Goal: Information Seeking & Learning: Learn about a topic

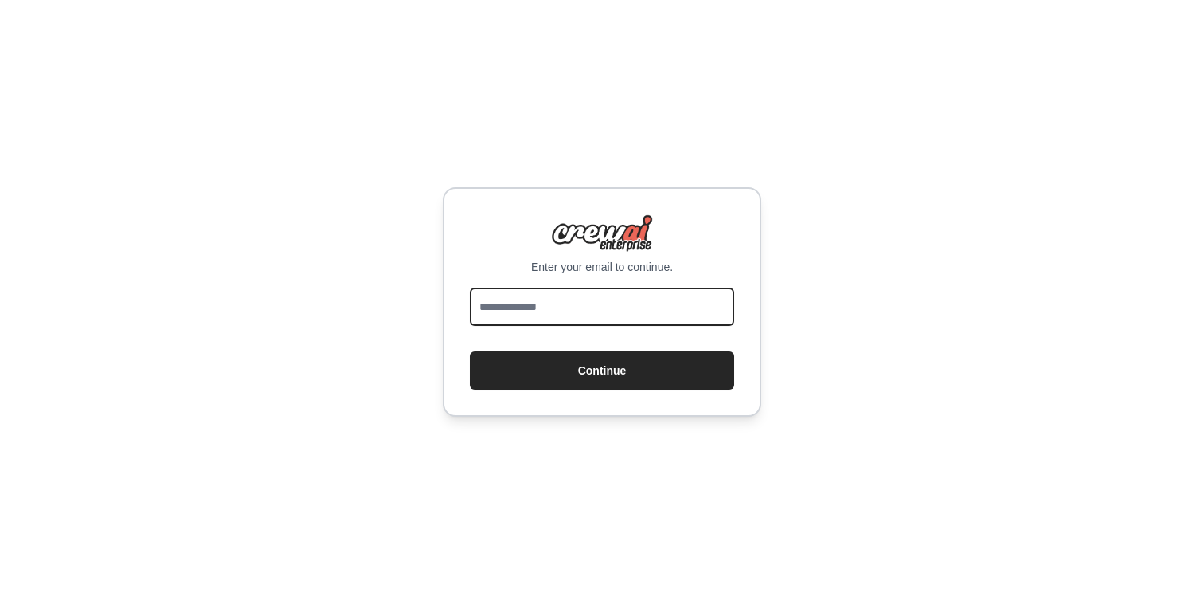
click at [568, 317] on input "email" at bounding box center [602, 306] width 264 height 38
type input "**********"
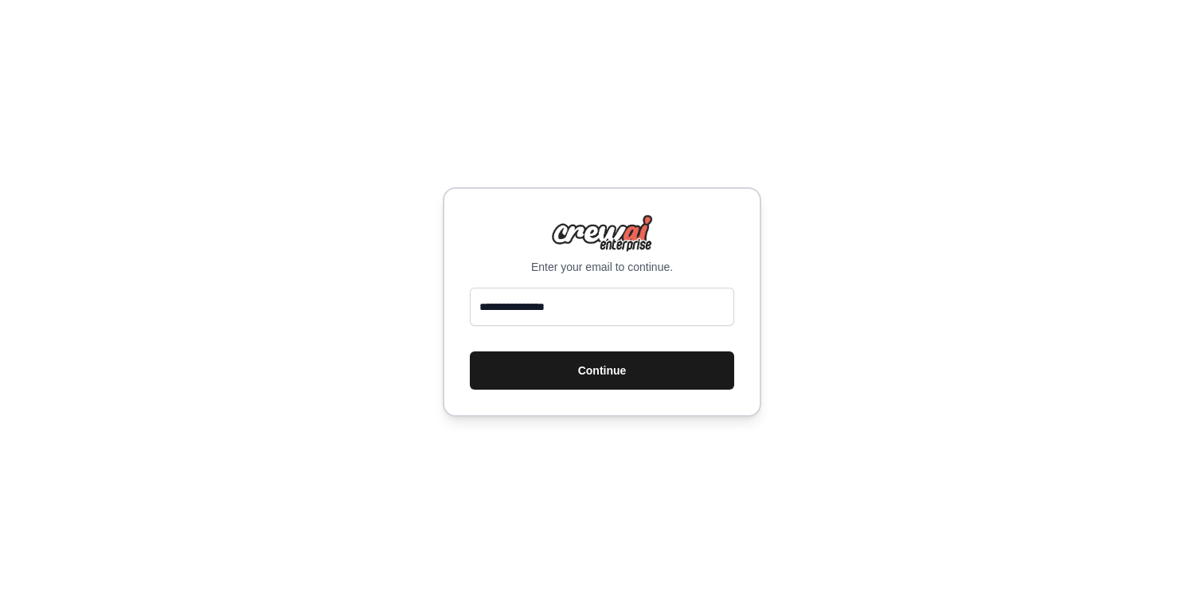
click at [579, 377] on button "Continue" at bounding box center [602, 370] width 264 height 38
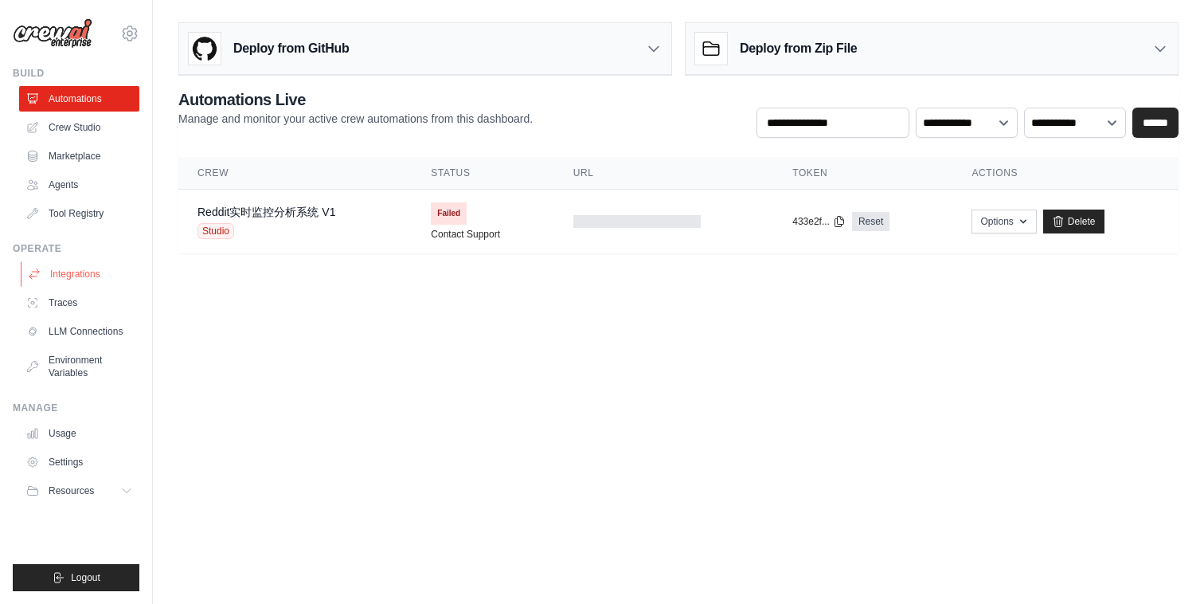
click at [86, 272] on link "Integrations" at bounding box center [81, 273] width 120 height 25
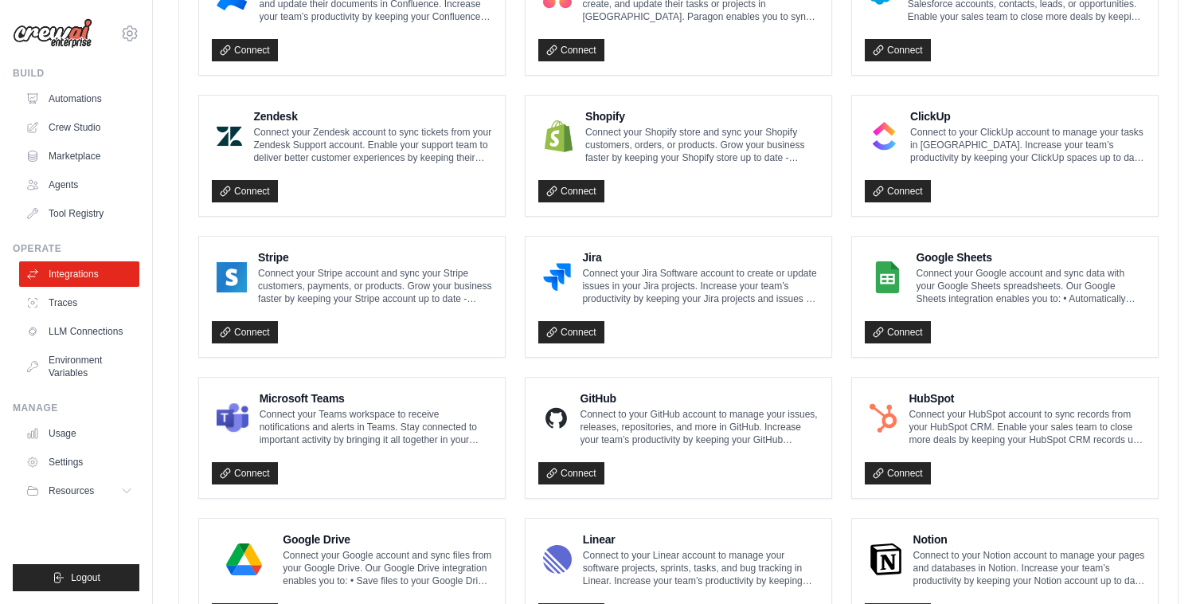
scroll to position [889, 0]
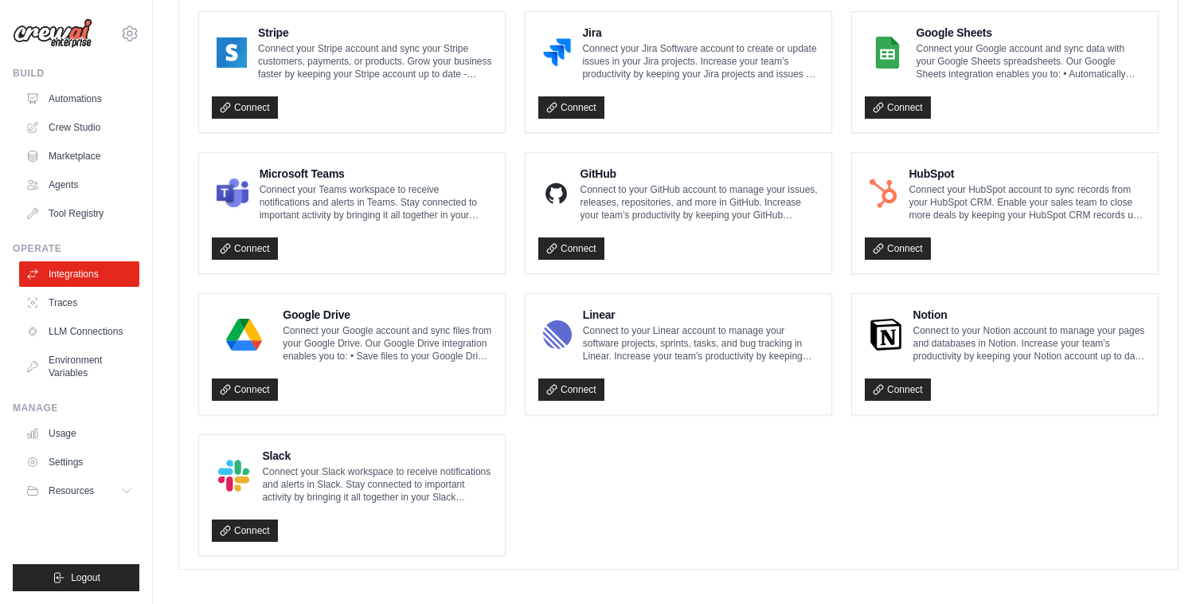
drag, startPoint x: 1160, startPoint y: 538, endPoint x: 433, endPoint y: 387, distance: 742.5
click at [433, 387] on div "Box Connect to your Box account to access, create, and update files in Box. Inc…" at bounding box center [678, 72] width 998 height 993
click at [705, 498] on ul "Box Connect to your Box account to access, create, and update files in Box. Inc…" at bounding box center [678, 71] width 960 height 967
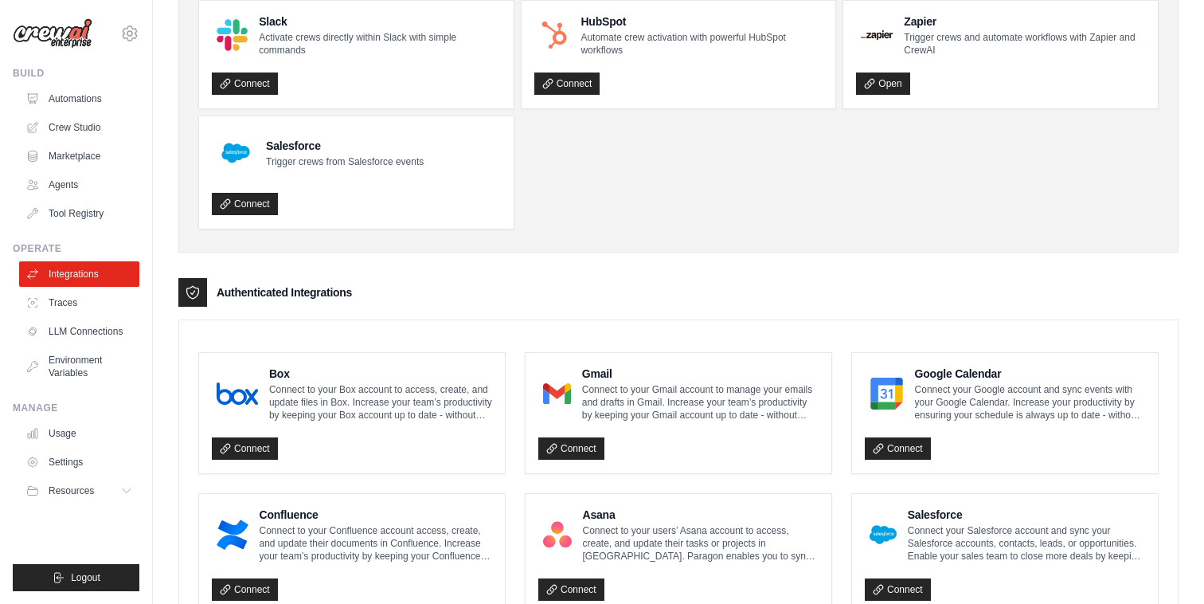
scroll to position [127, 0]
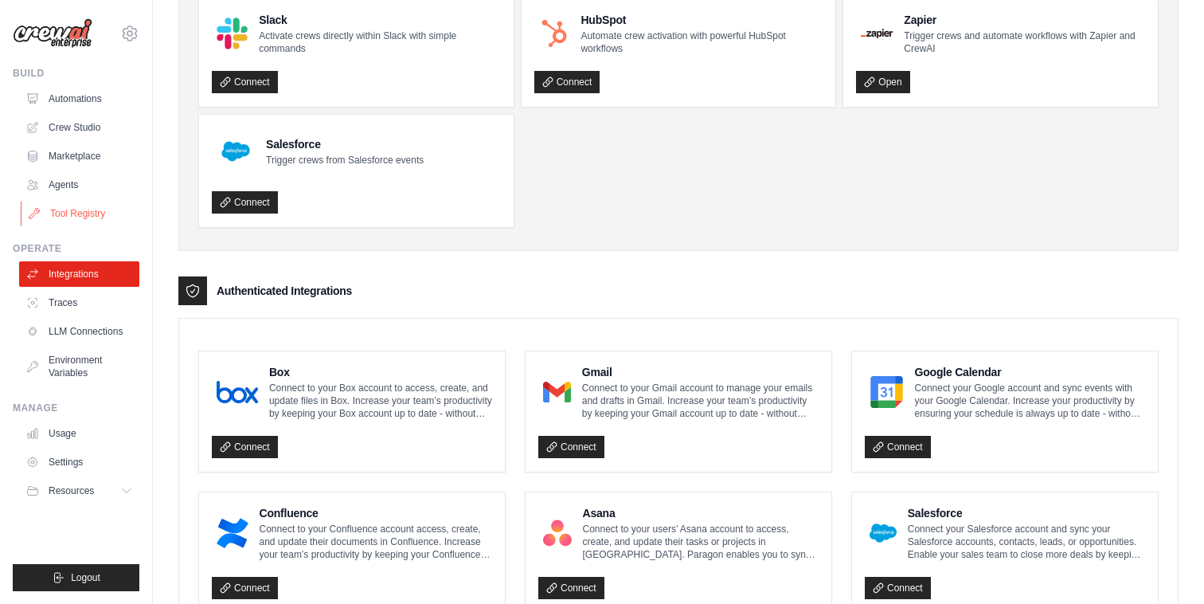
click at [87, 218] on link "Tool Registry" at bounding box center [81, 213] width 120 height 25
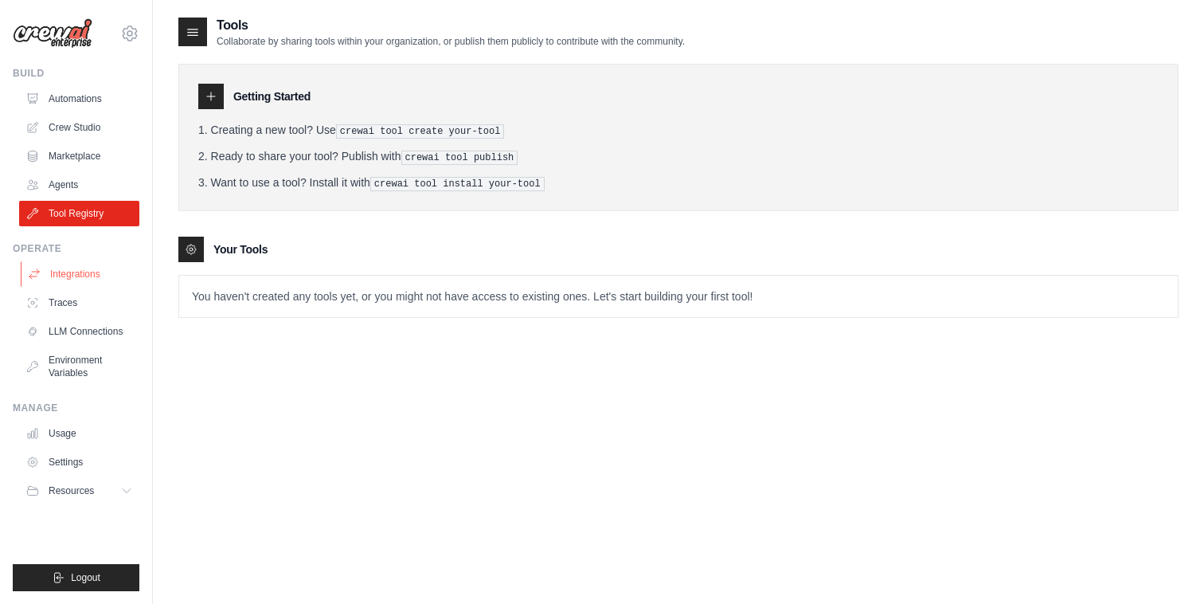
click at [88, 278] on link "Integrations" at bounding box center [81, 273] width 120 height 25
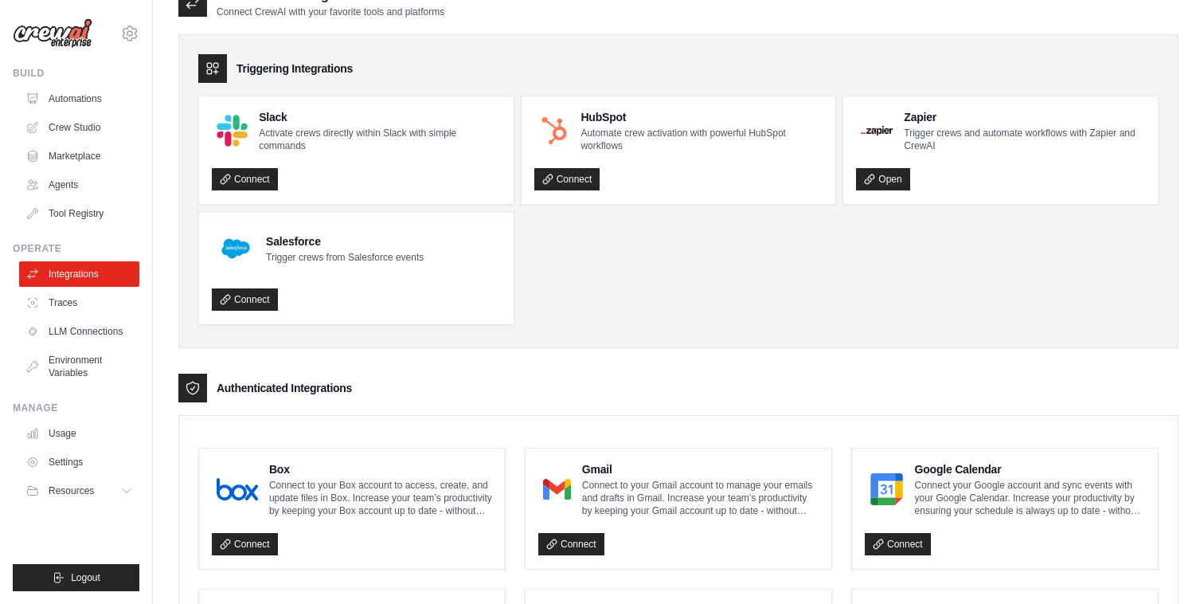
scroll to position [32, 0]
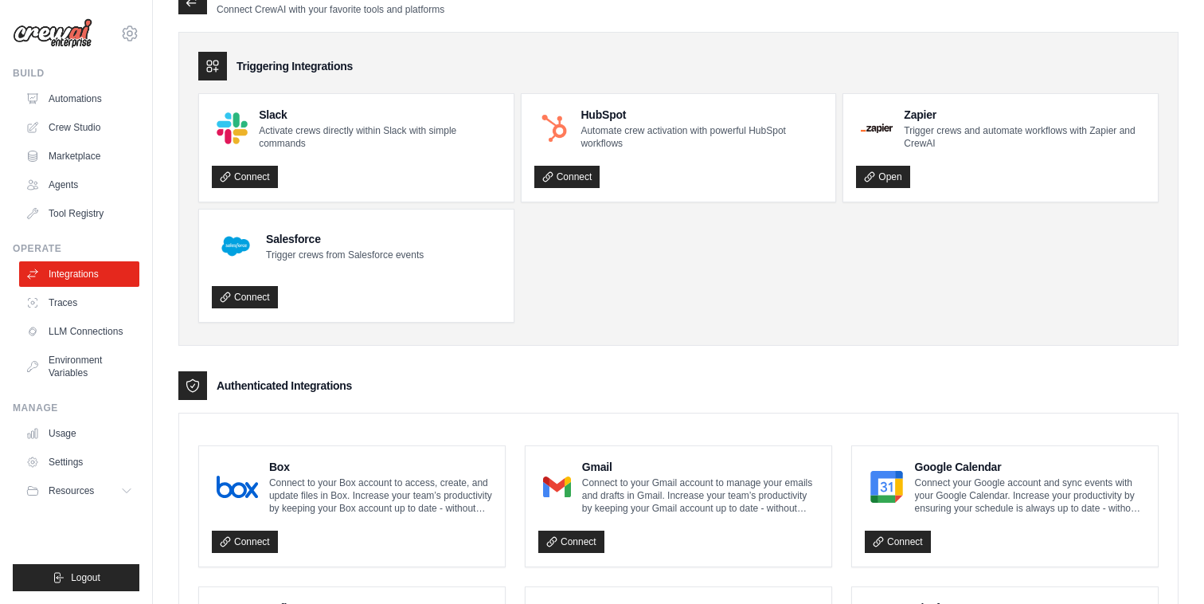
click at [213, 64] on icon at bounding box center [213, 66] width 16 height 16
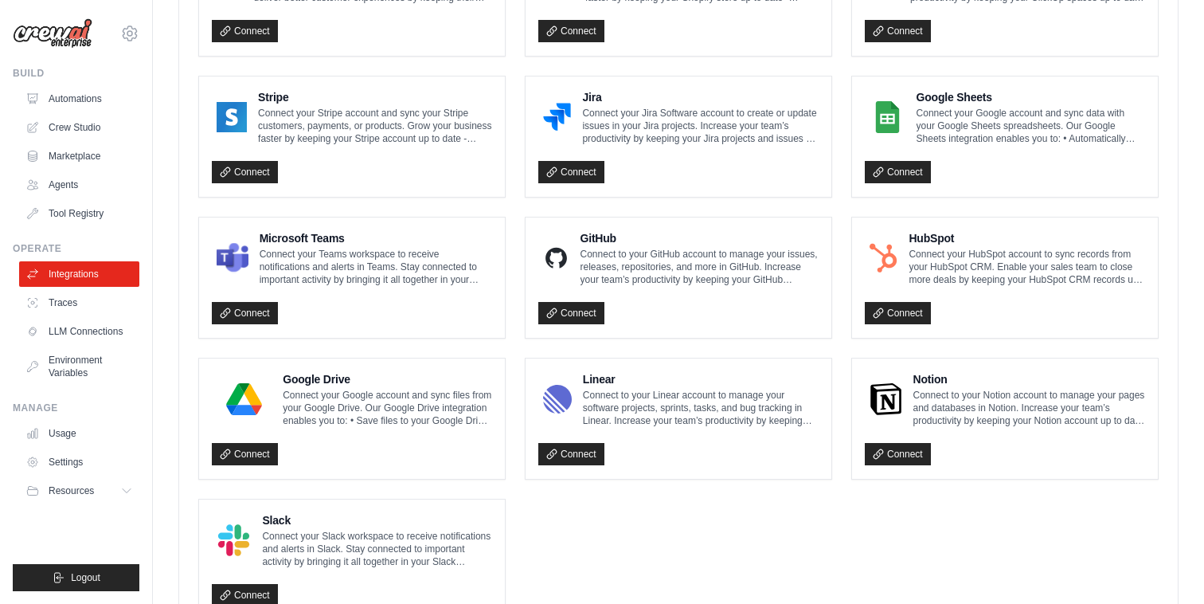
scroll to position [889, 0]
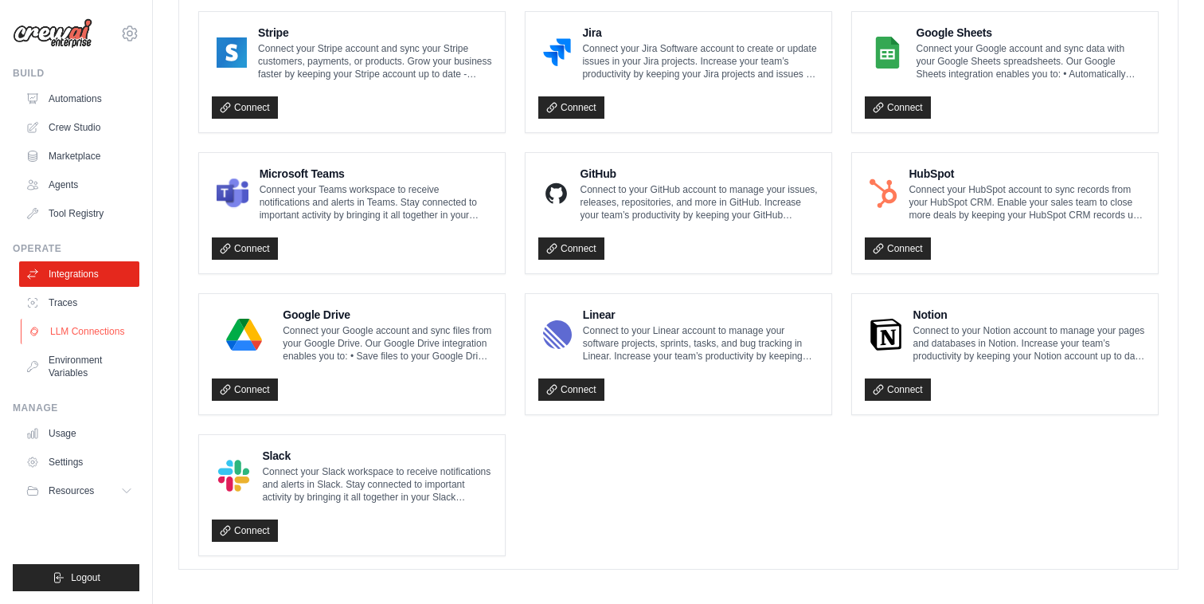
click at [94, 335] on link "LLM Connections" at bounding box center [81, 330] width 120 height 25
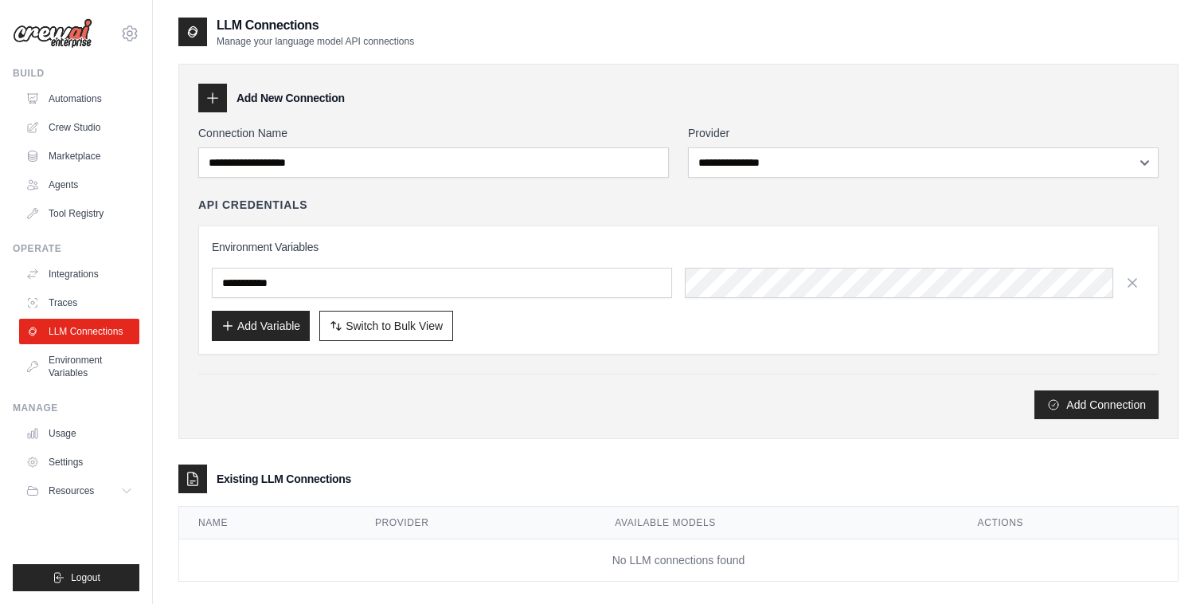
scroll to position [32, 0]
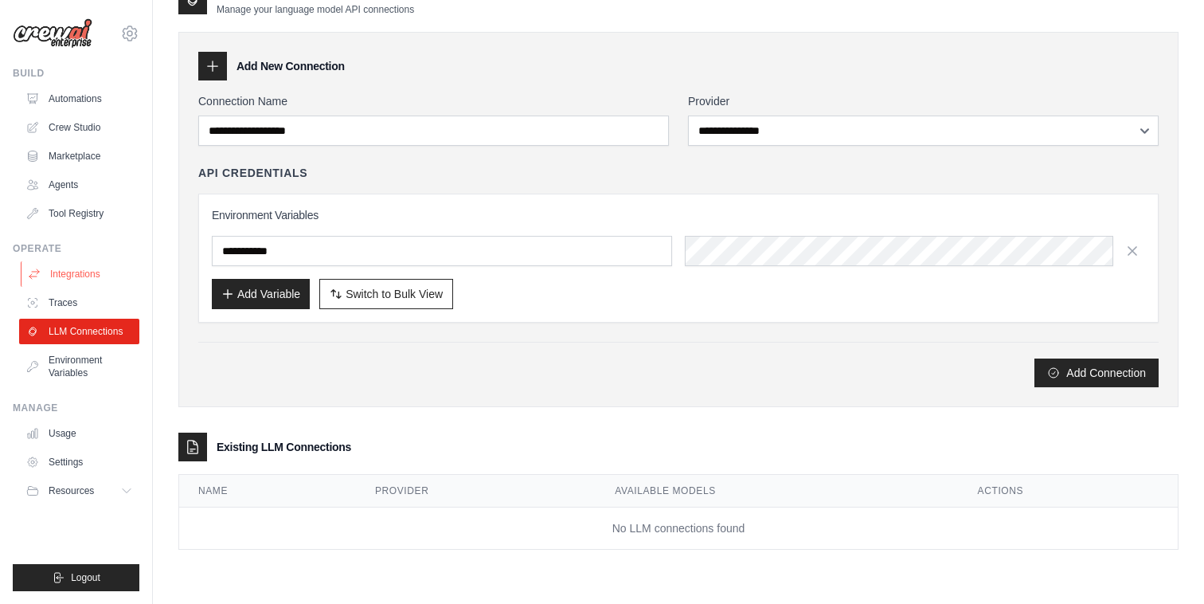
click at [80, 275] on link "Integrations" at bounding box center [81, 273] width 120 height 25
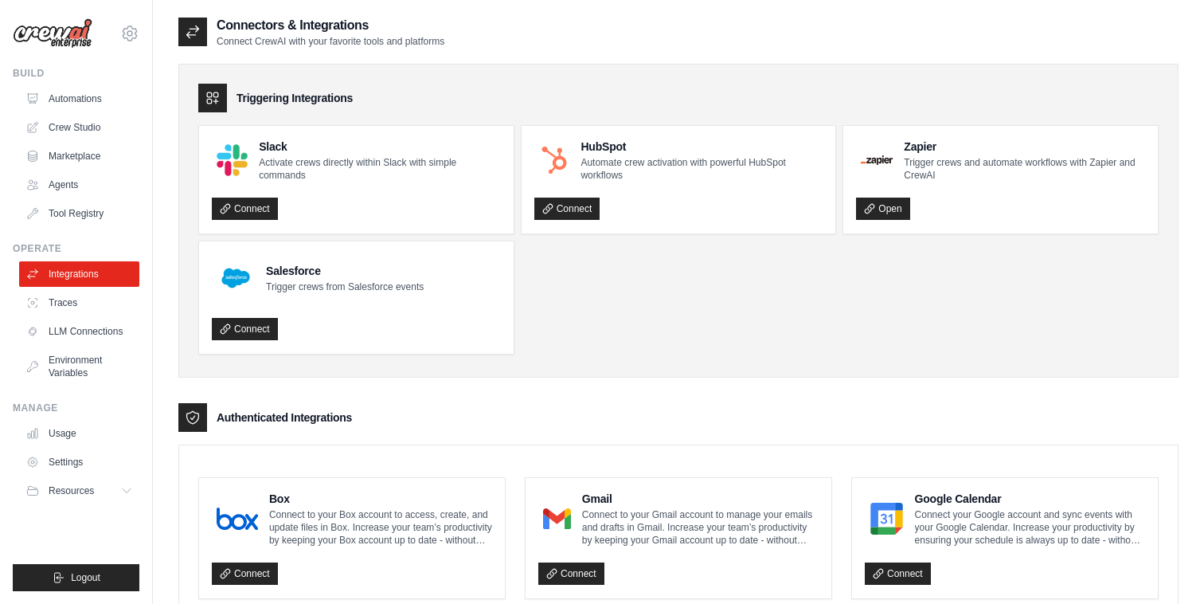
click at [1122, 96] on div "Triggering Integrations" at bounding box center [678, 98] width 960 height 29
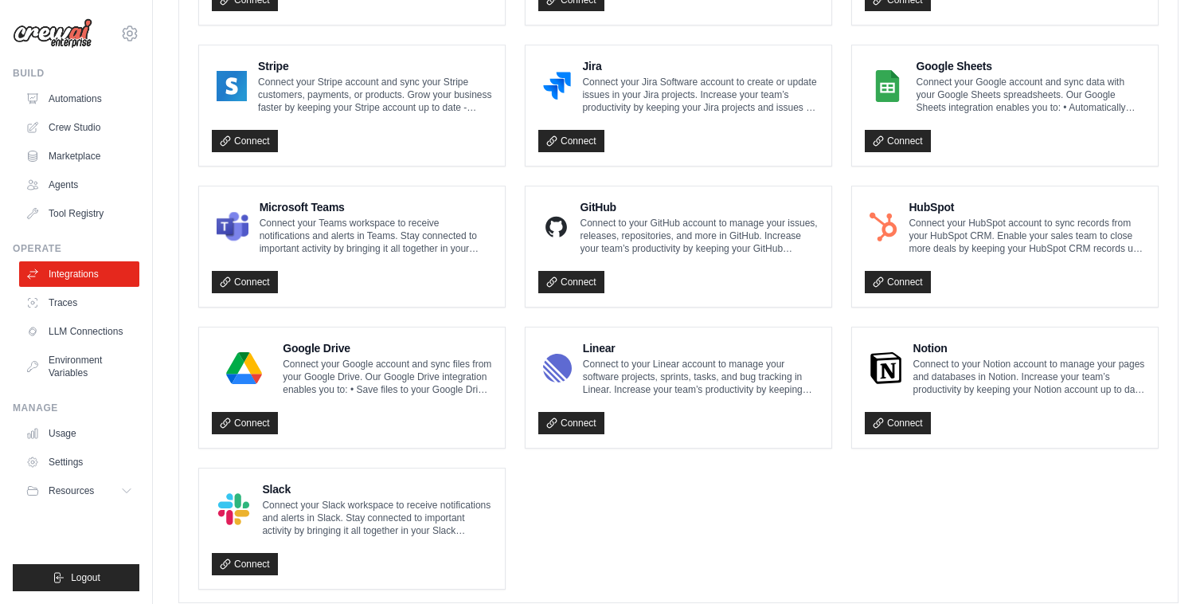
scroll to position [889, 0]
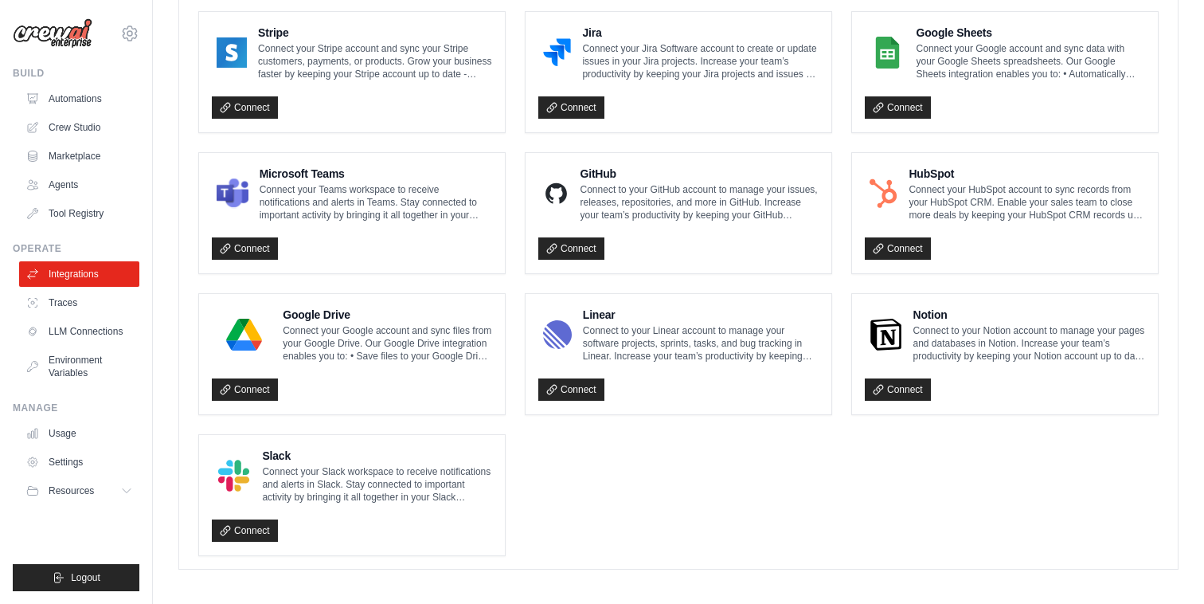
click at [643, 512] on ul "Box Connect to your Box account to access, create, and update files in Box. Inc…" at bounding box center [678, 71] width 960 height 967
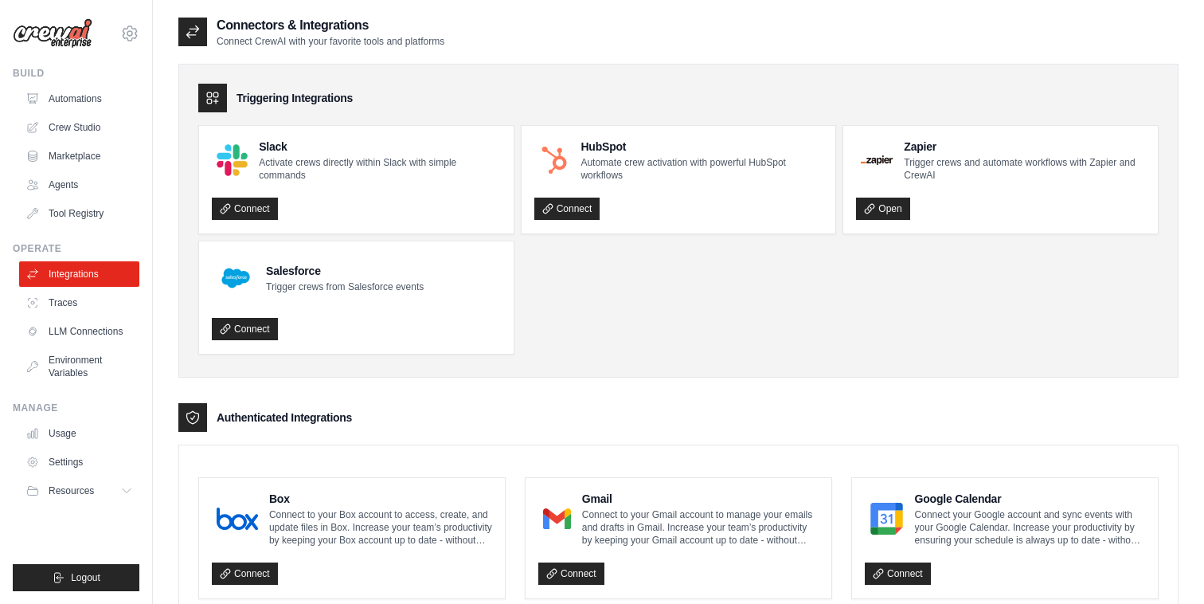
drag, startPoint x: 584, startPoint y: 535, endPoint x: 210, endPoint y: 88, distance: 582.8
copy div "Loremipsum Dolorsitamet Conse Adipisci elits doeiusmo tempor Incid utla etdolo …"
